Goal: Task Accomplishment & Management: Manage account settings

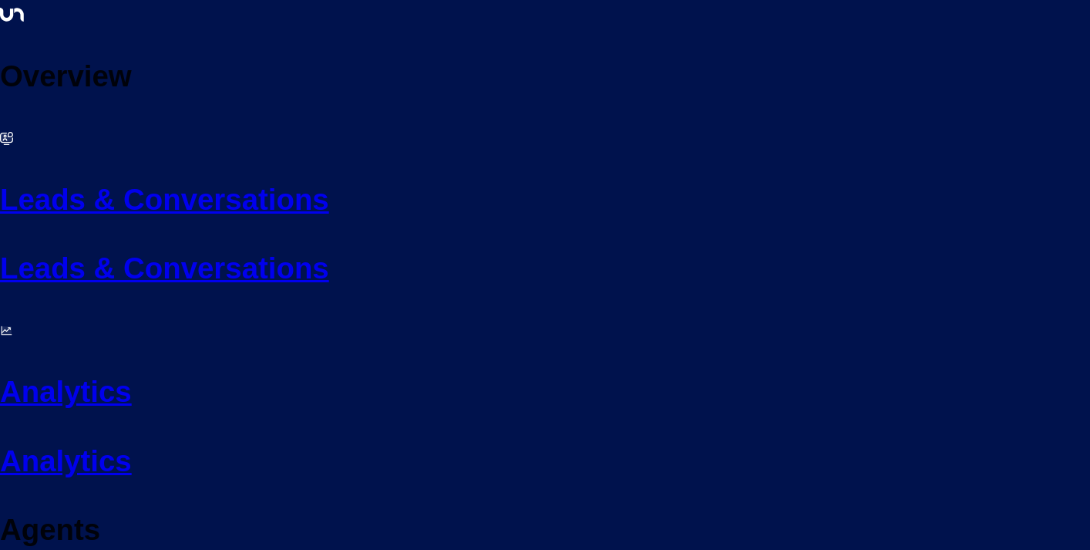
scroll to position [19, 0]
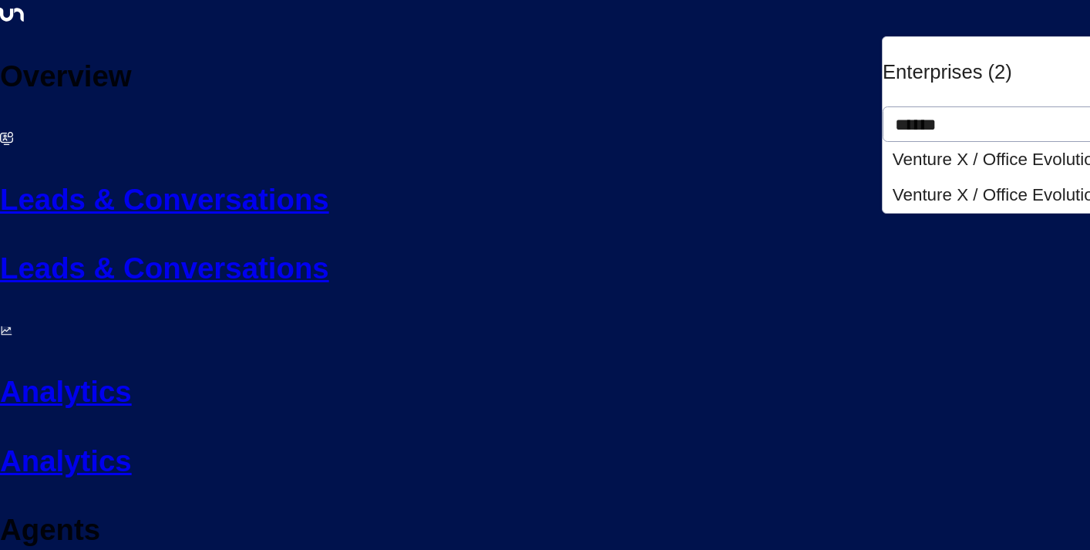
type input "******"
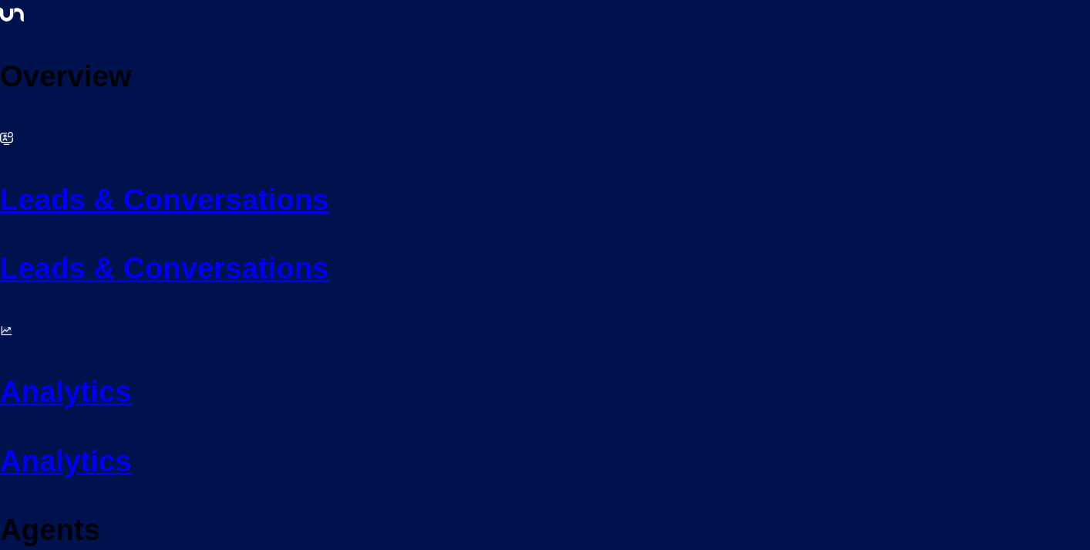
click at [69, 123] on link "Leads & Conversations Leads & Conversations" at bounding box center [545, 206] width 1090 height 167
click at [401, 49] on div at bounding box center [545, 275] width 1090 height 550
